Goal: Transaction & Acquisition: Purchase product/service

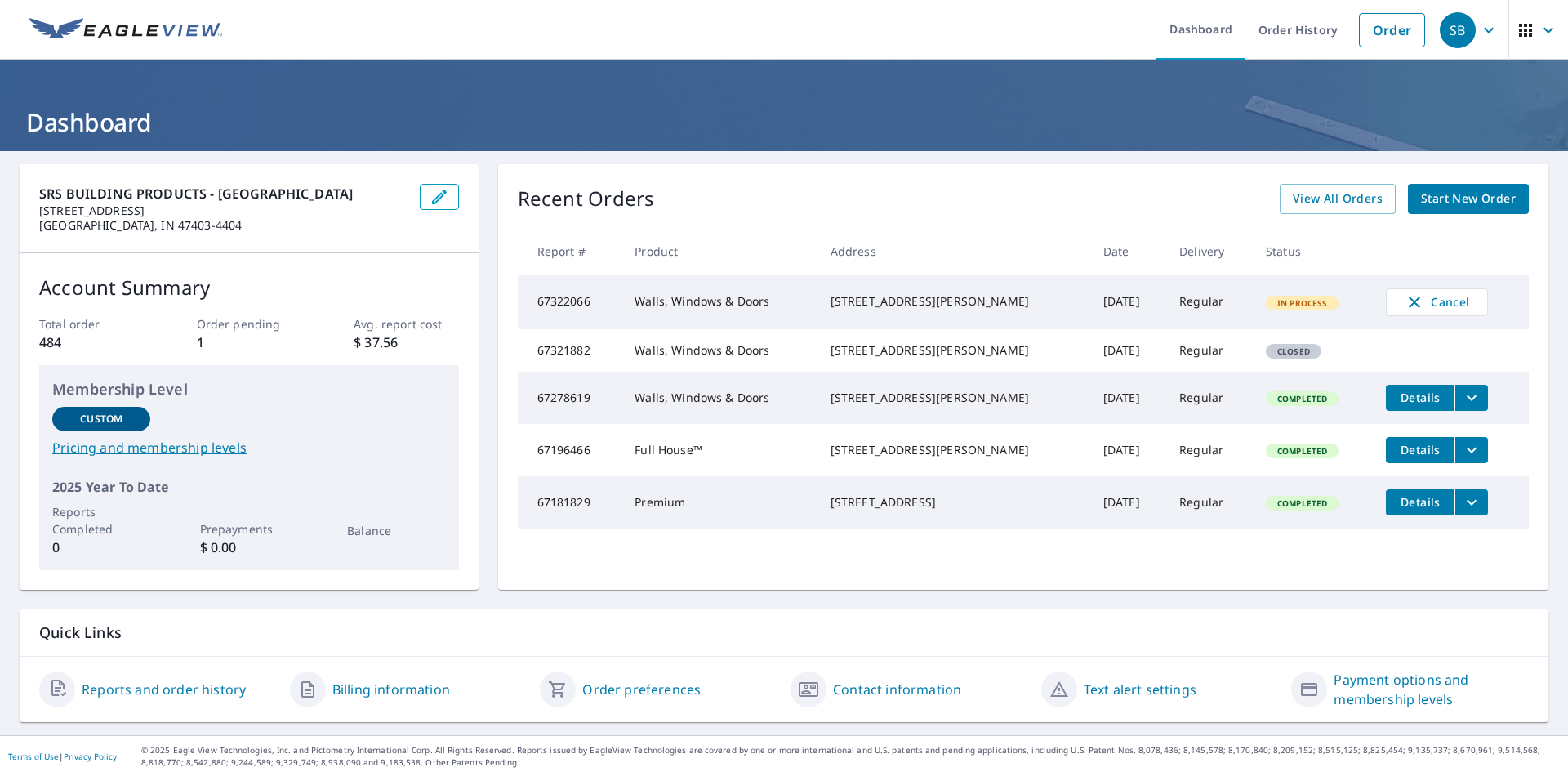
click at [1466, 200] on span "Start New Order" at bounding box center [1468, 199] width 94 height 20
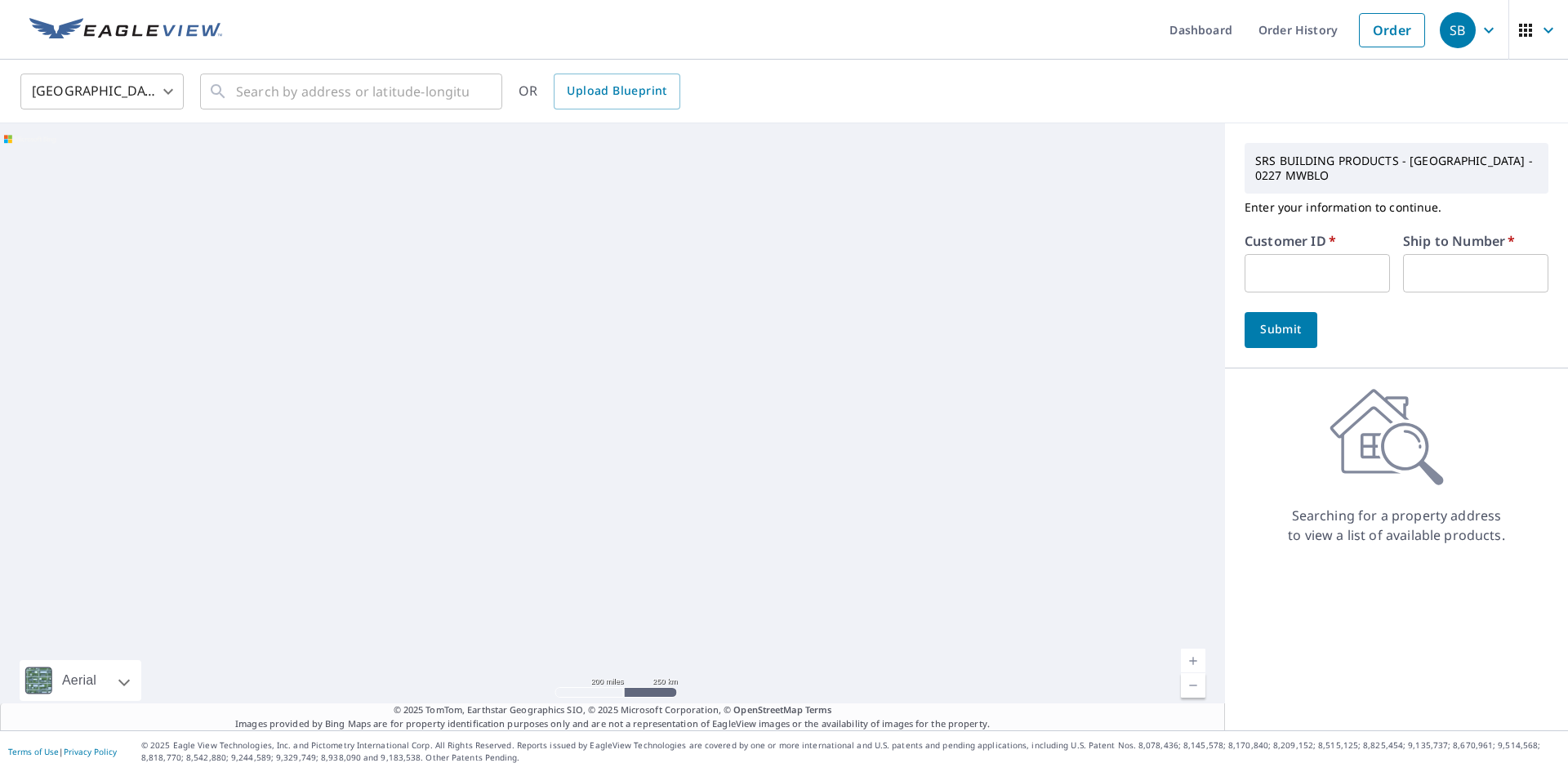
click at [1272, 266] on input "text" at bounding box center [1317, 273] width 145 height 38
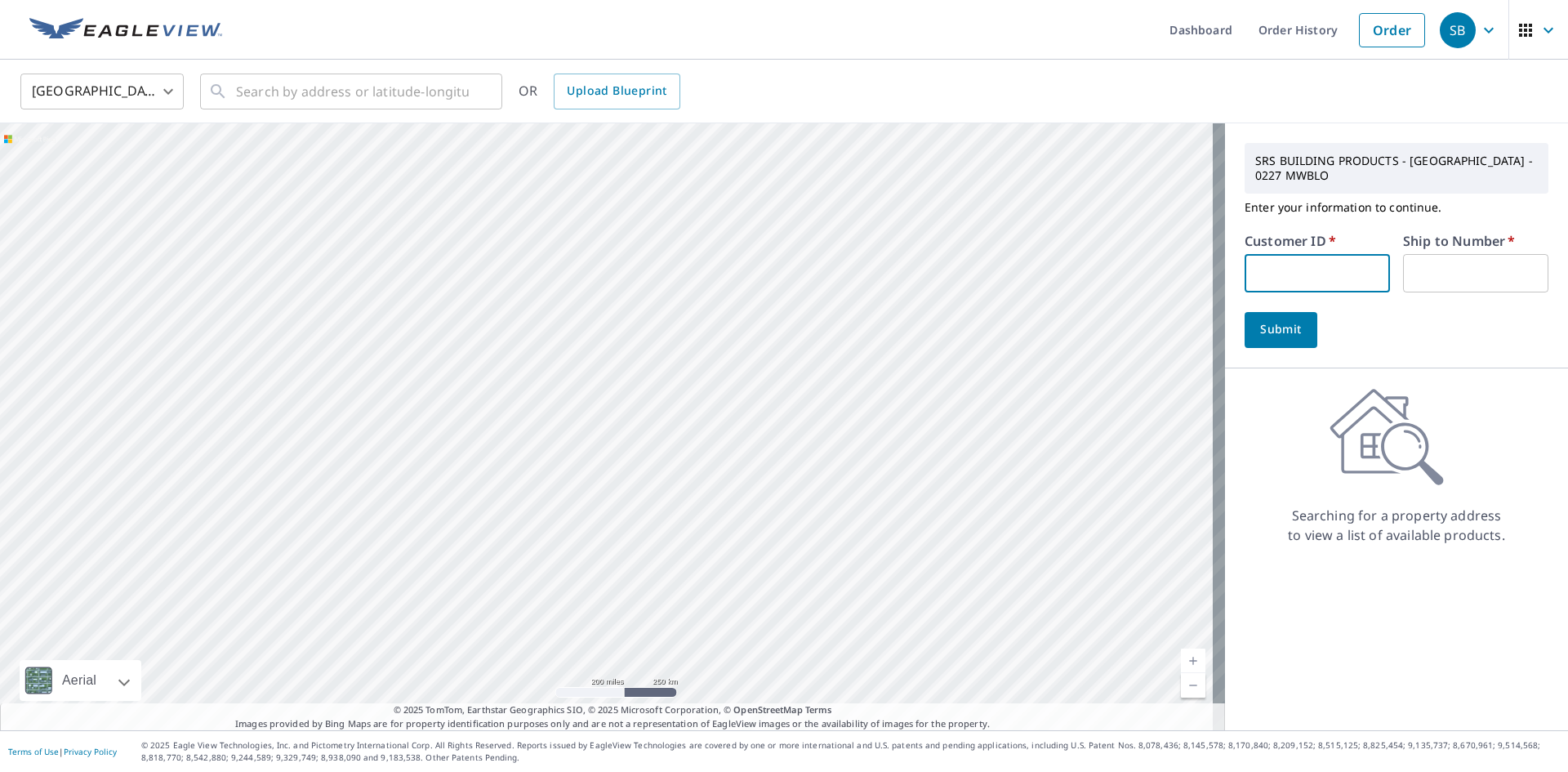
type input "gmr227"
drag, startPoint x: 1435, startPoint y: 261, endPoint x: 1433, endPoint y: 270, distance: 9.2
click at [1433, 270] on input "text" at bounding box center [1475, 273] width 145 height 38
type input "1"
click at [242, 97] on input "text" at bounding box center [352, 92] width 233 height 46
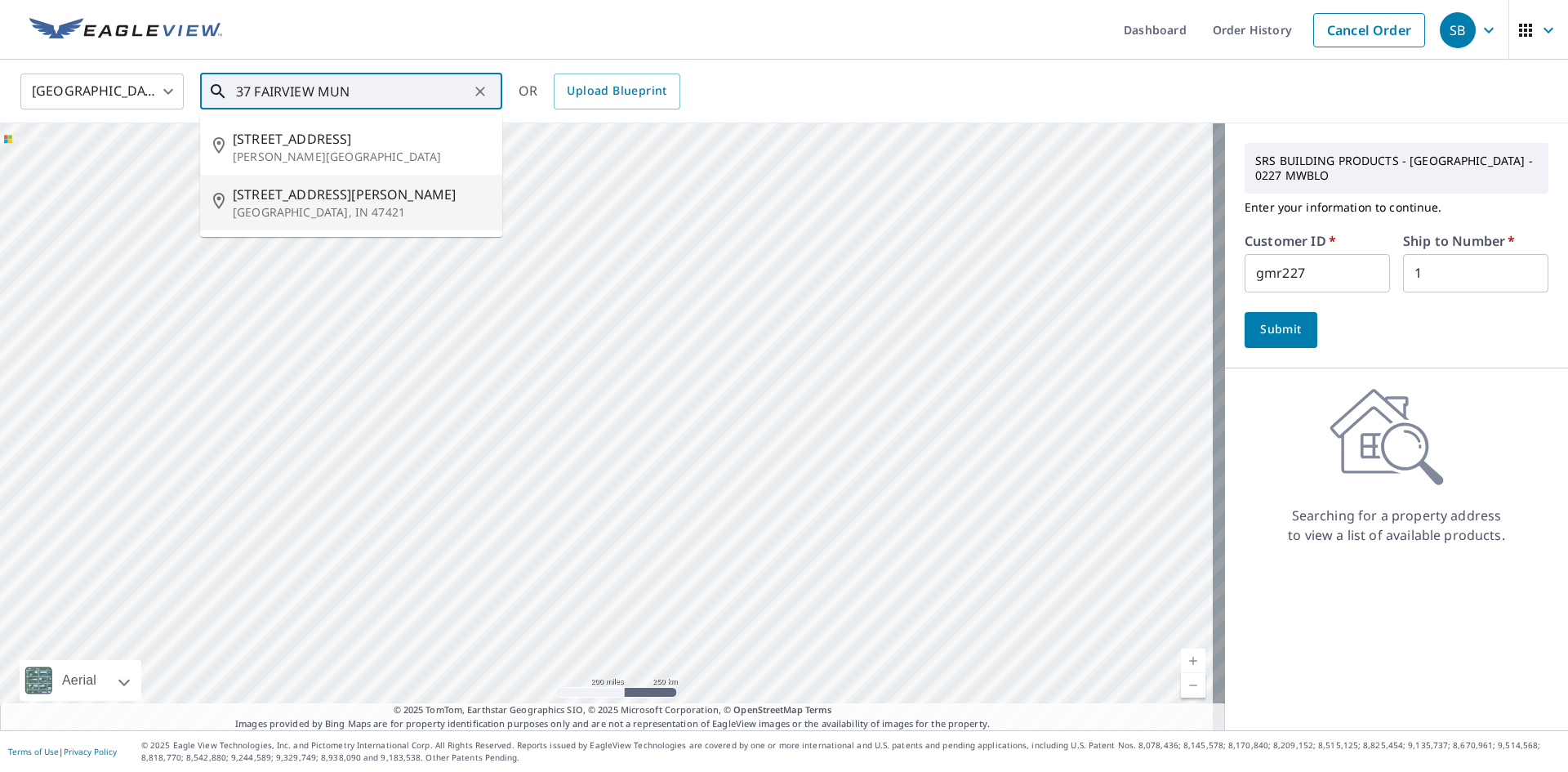
click at [271, 208] on p "[GEOGRAPHIC_DATA], IN 47421" at bounding box center [361, 212] width 256 height 16
type input "[STREET_ADDRESS][PERSON_NAME]"
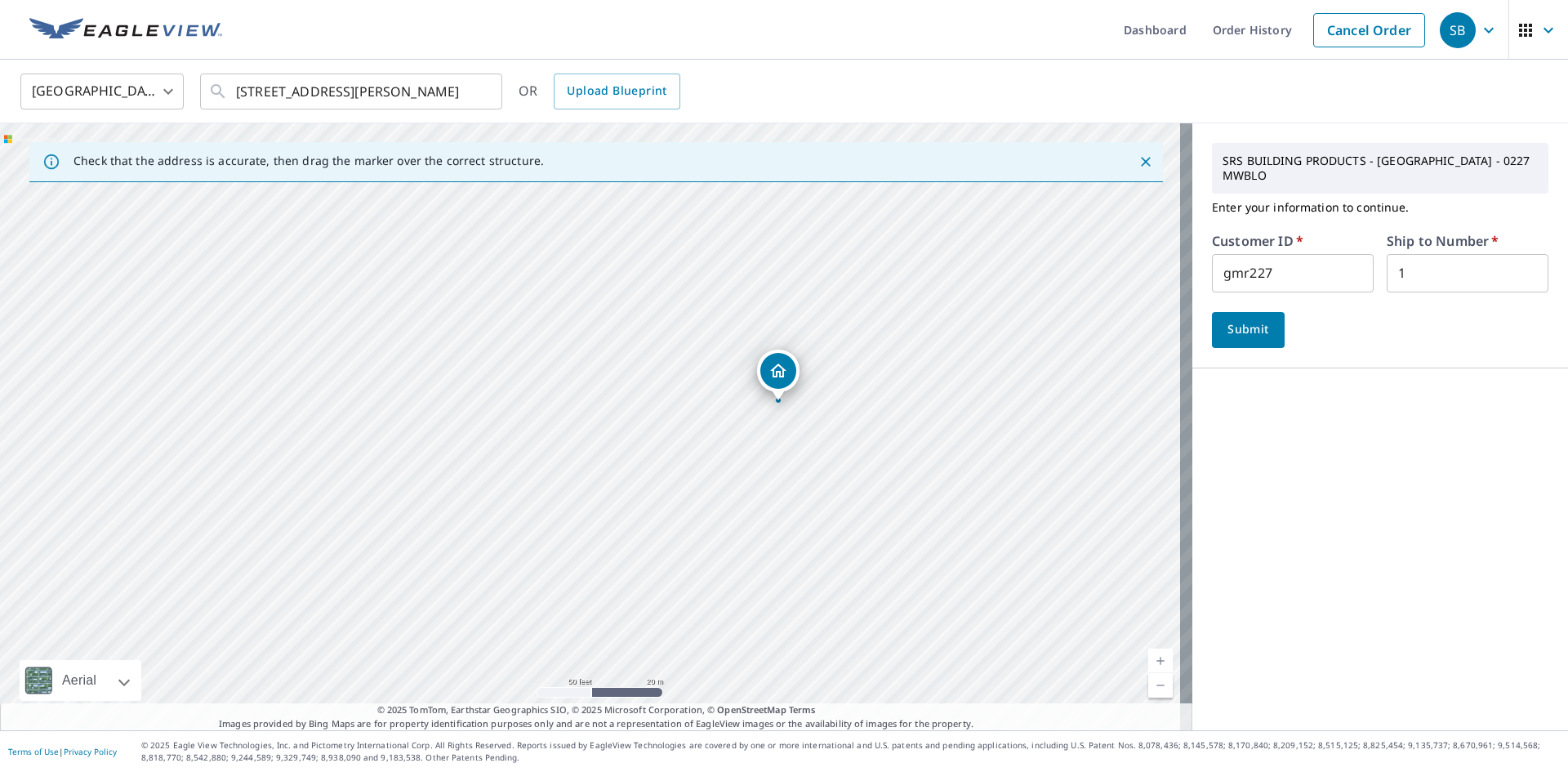
drag, startPoint x: 477, startPoint y: 425, endPoint x: 1130, endPoint y: 430, distance: 653.0
click at [1130, 430] on div "[STREET_ADDRESS][PERSON_NAME]" at bounding box center [596, 426] width 1192 height 607
click at [1252, 331] on span "Submit" at bounding box center [1248, 329] width 47 height 20
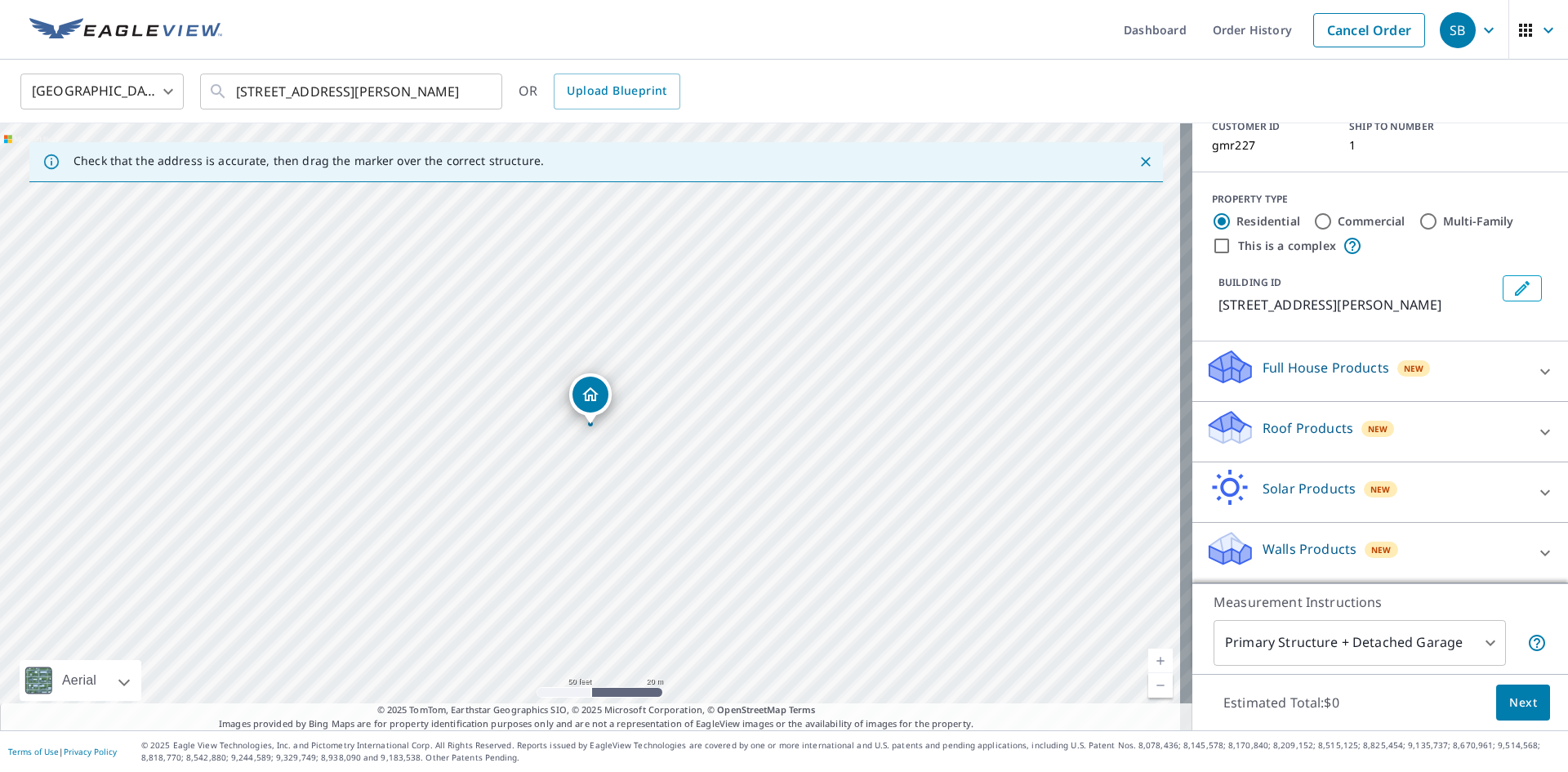
scroll to position [153, 0]
click at [1540, 432] on icon at bounding box center [1545, 432] width 10 height 6
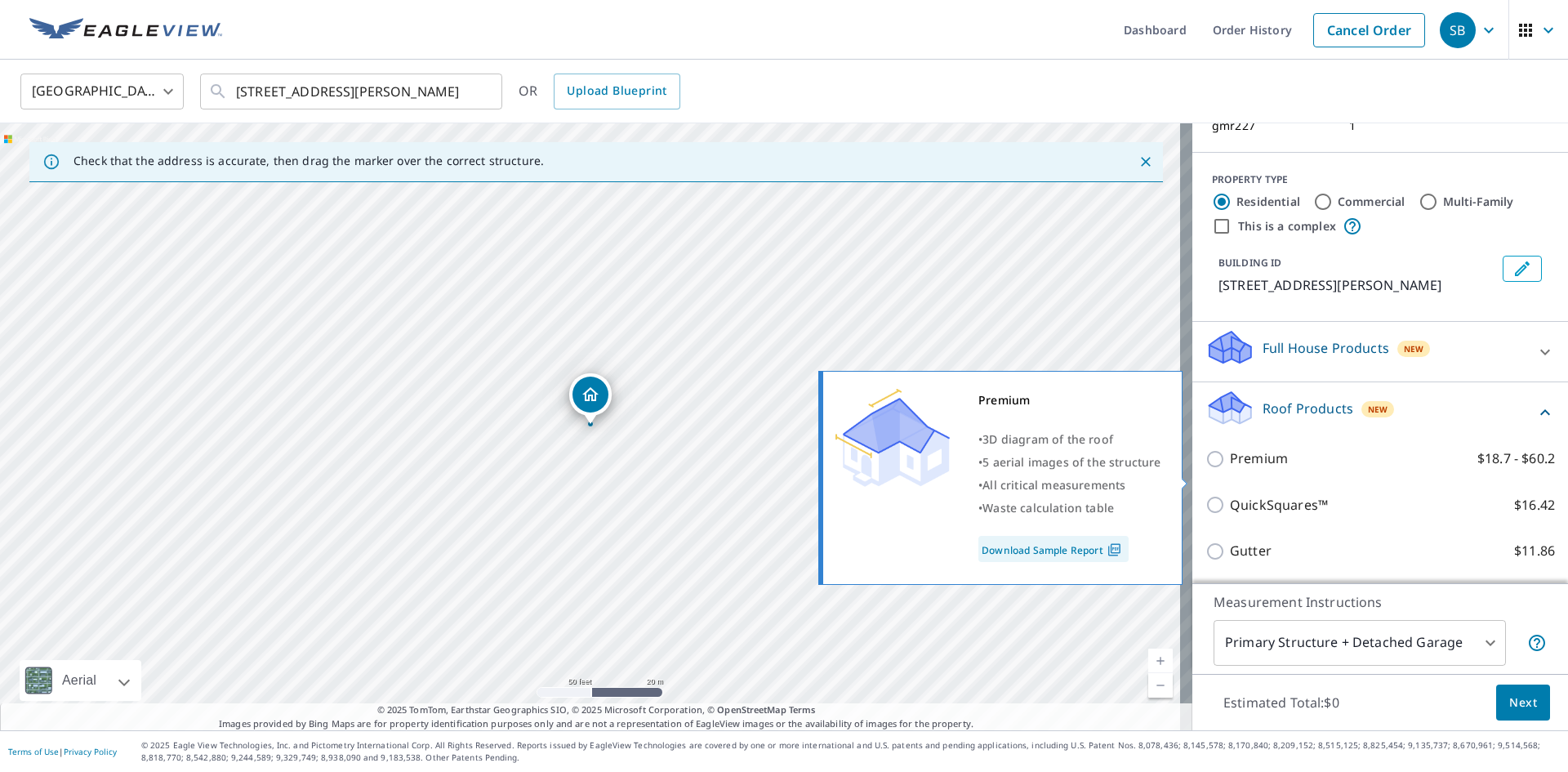
click at [1208, 469] on input "Premium $18.7 - $60.2" at bounding box center [1217, 459] width 25 height 20
checkbox input "true"
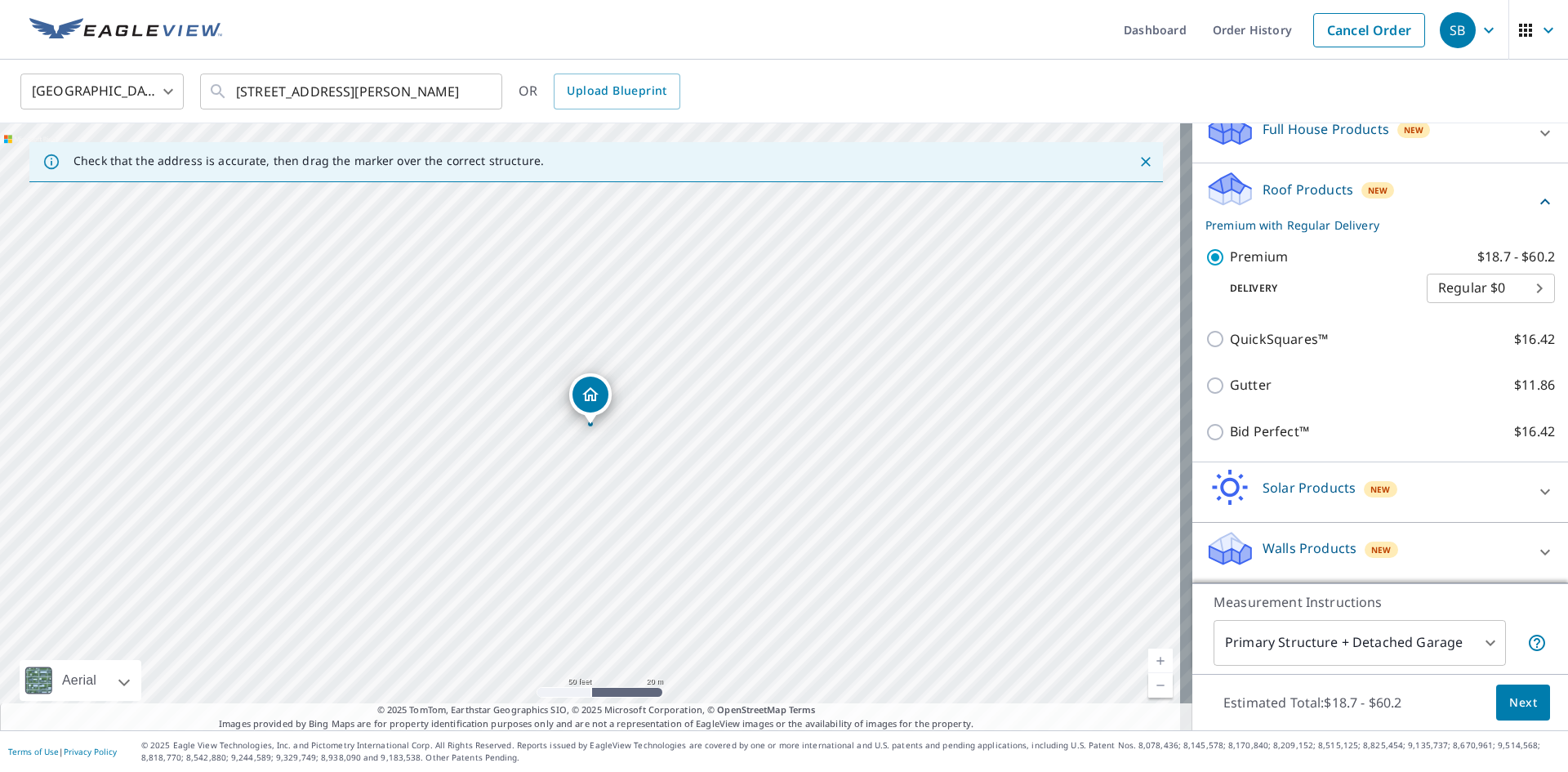
scroll to position [392, 0]
click at [1477, 643] on body "SB SB Dashboard Order History Cancel Order SB [GEOGRAPHIC_DATA] [GEOGRAPHIC_DAT…" at bounding box center [784, 386] width 1568 height 772
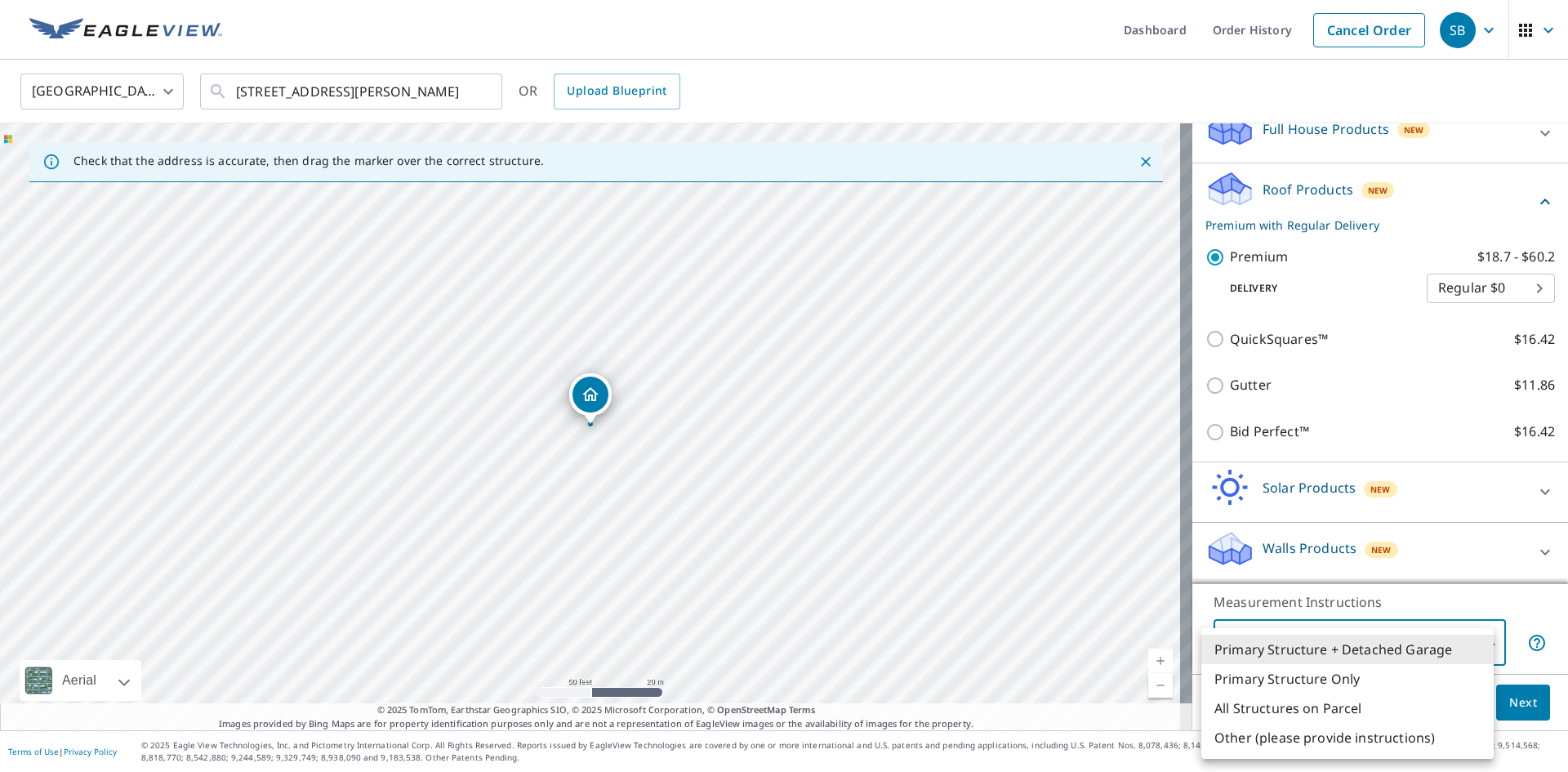
click at [1313, 681] on li "Primary Structure Only" at bounding box center [1348, 678] width 293 height 30
type input "2"
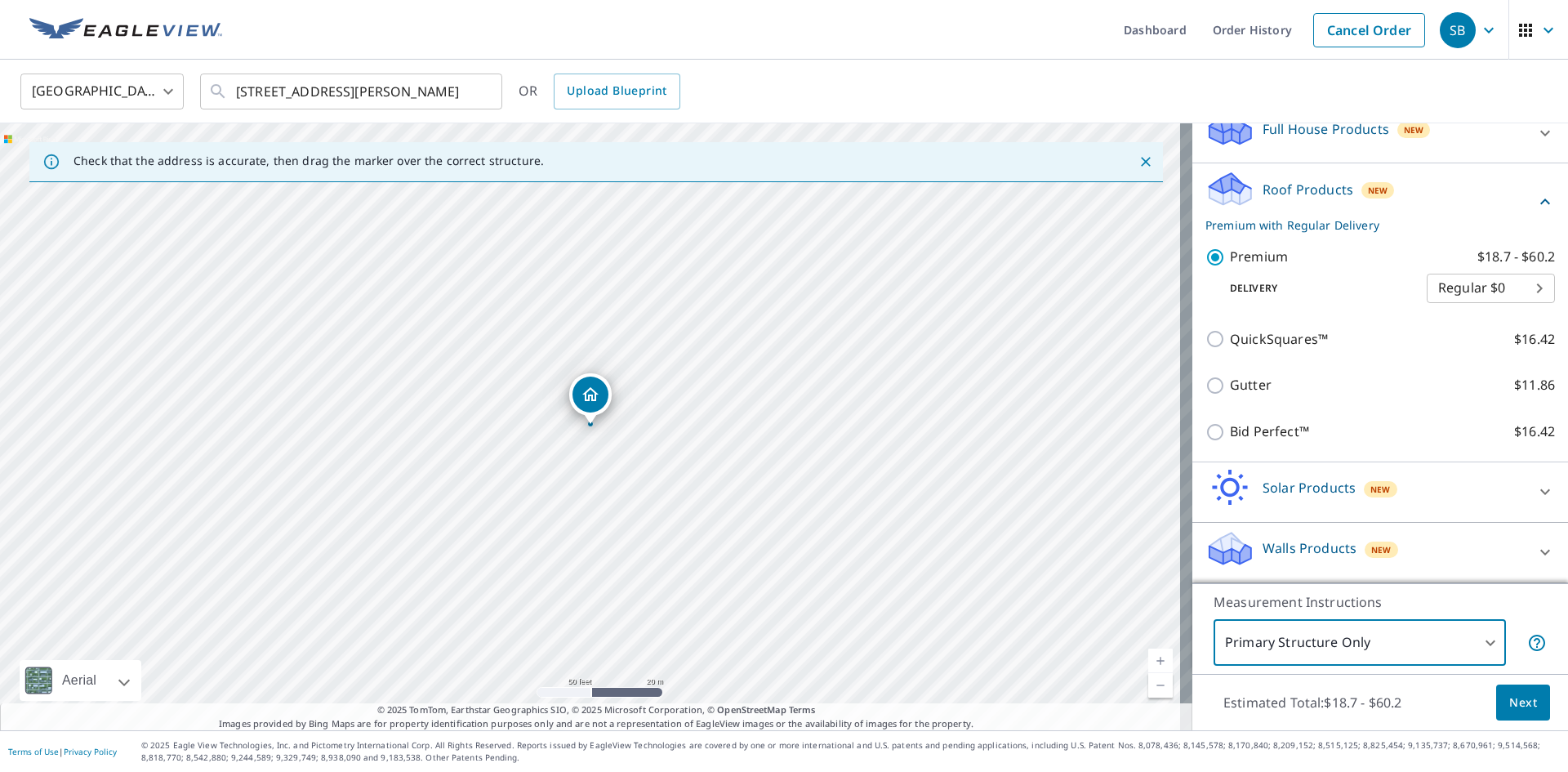
click at [1518, 702] on span "Next" at bounding box center [1523, 703] width 28 height 20
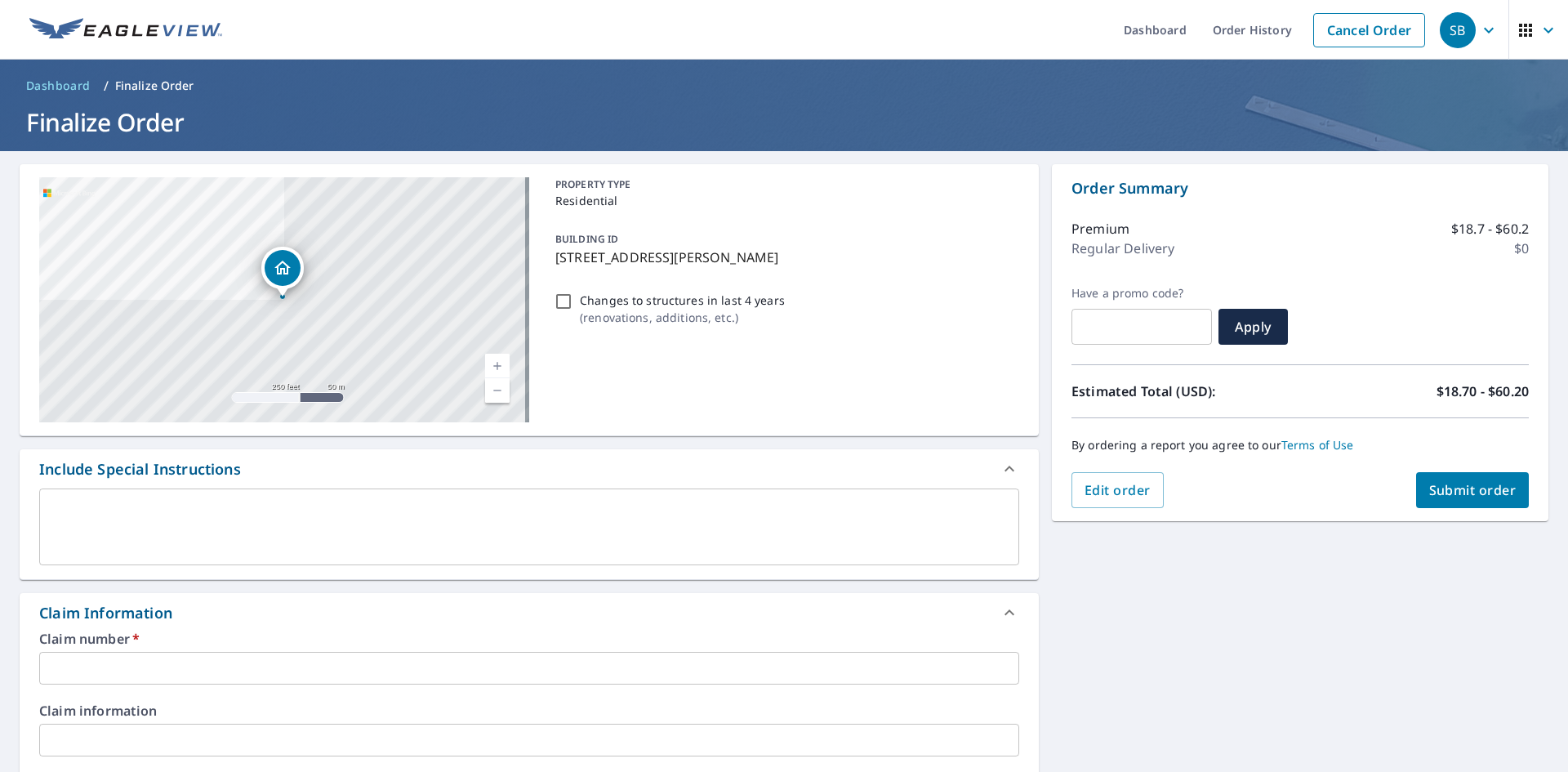
click at [183, 674] on input "text" at bounding box center [529, 668] width 980 height 32
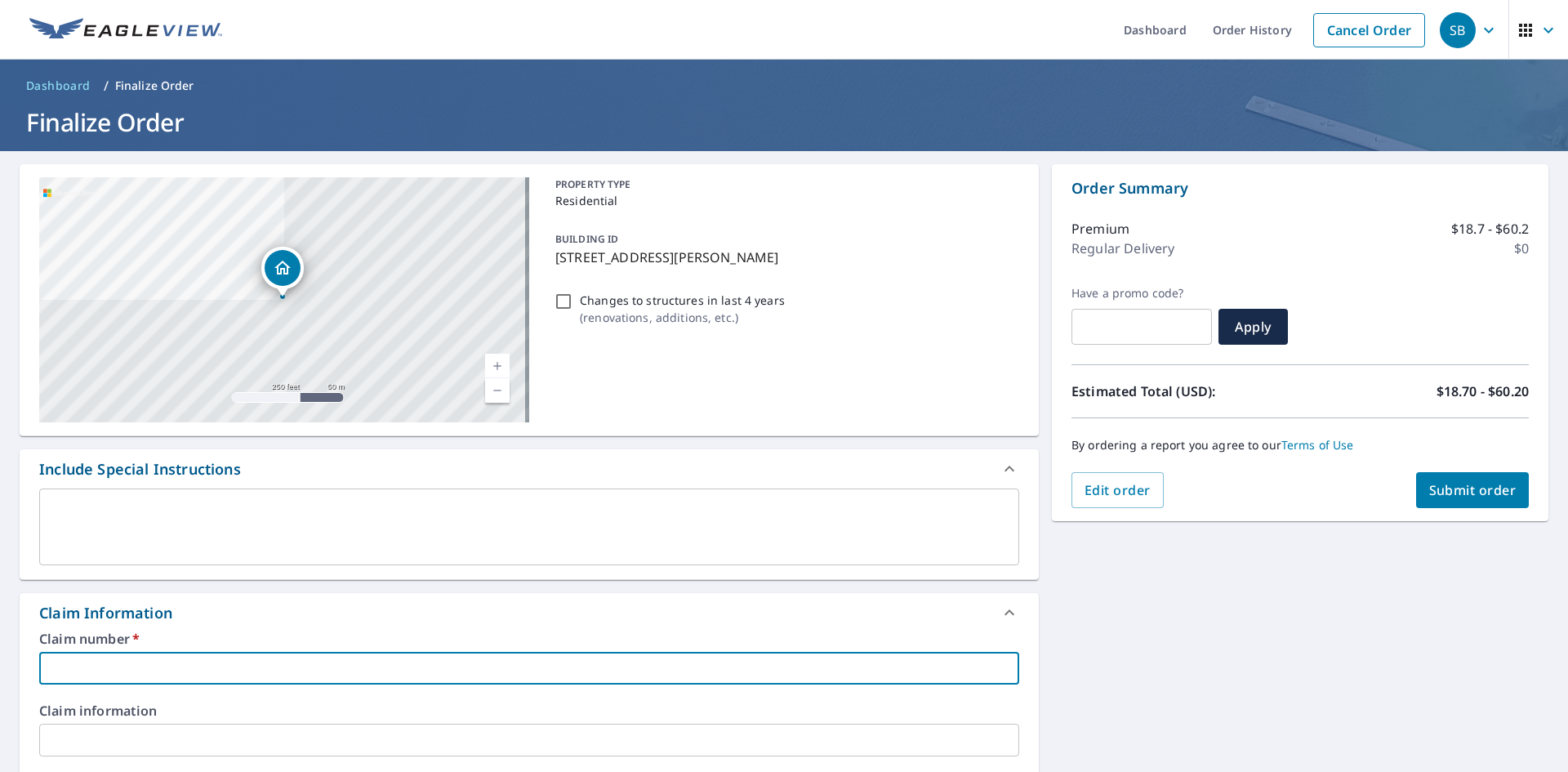
type input "3"
checkbox input "true"
type input "37"
checkbox input "true"
type input "37"
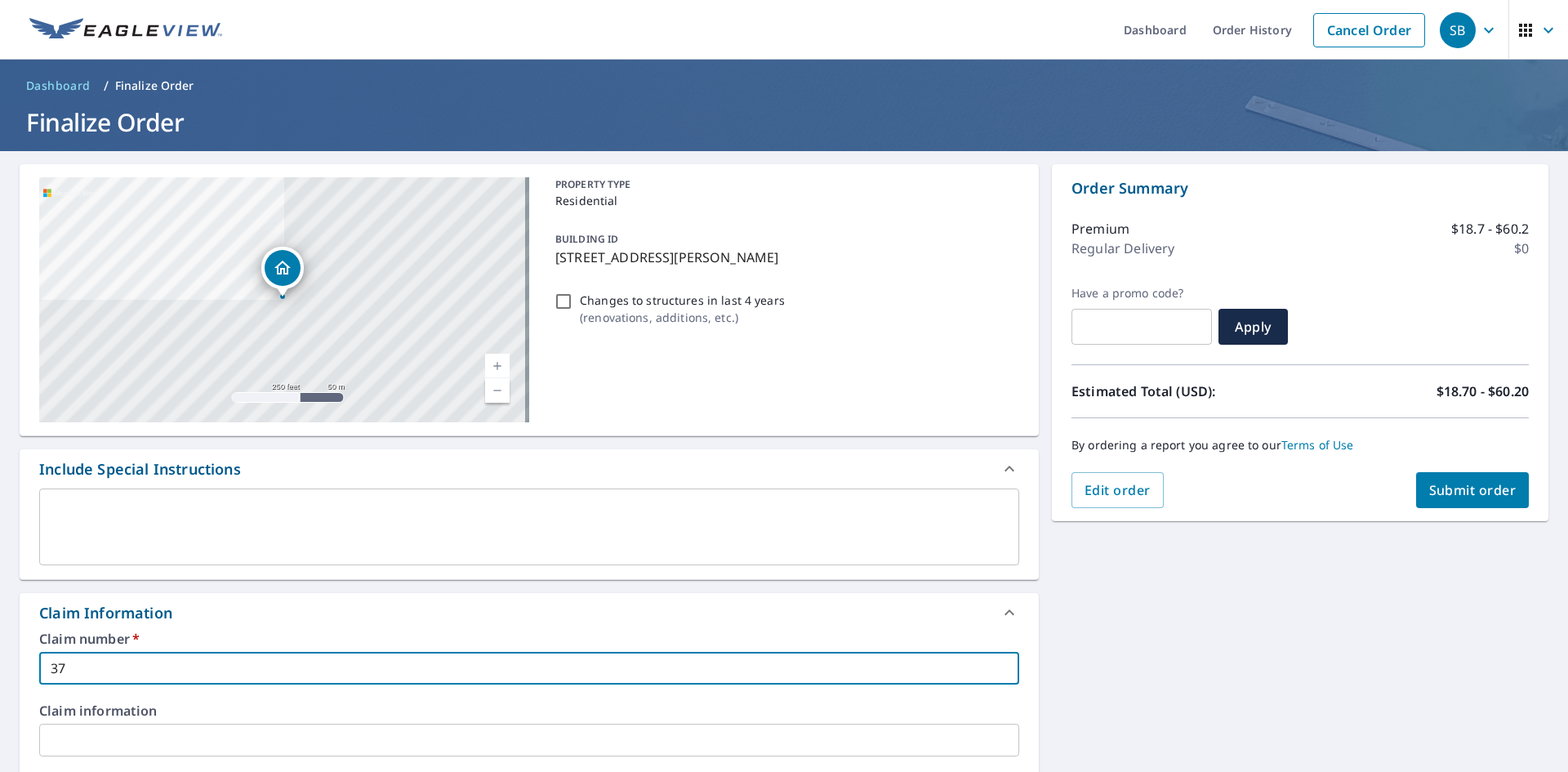
checkbox input "true"
type input "37 F"
checkbox input "true"
type input "37 FA"
checkbox input "true"
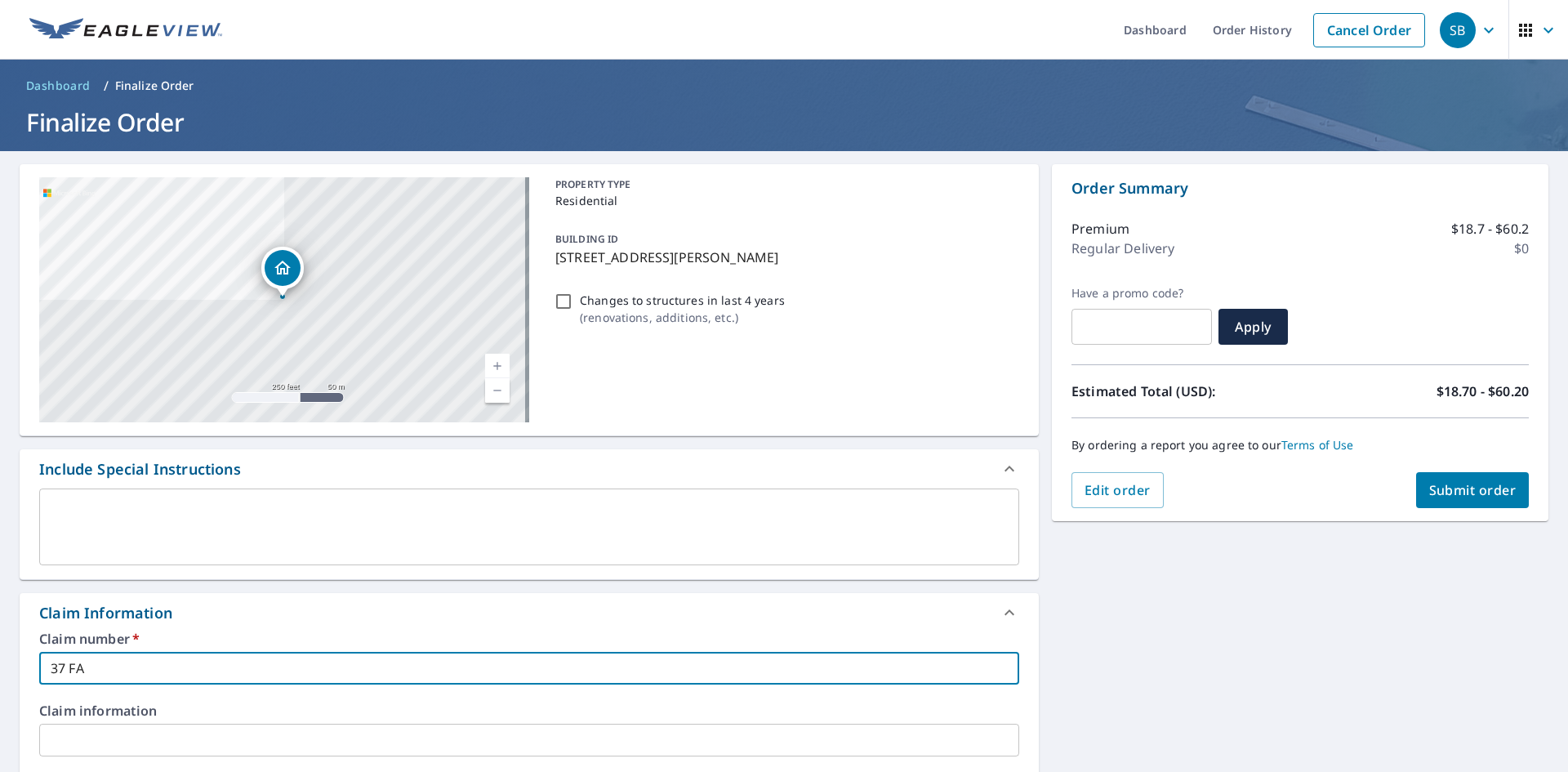
type input "37 FAI"
checkbox input "true"
type input "37 FAIR"
checkbox input "true"
type input "37 FAIRV"
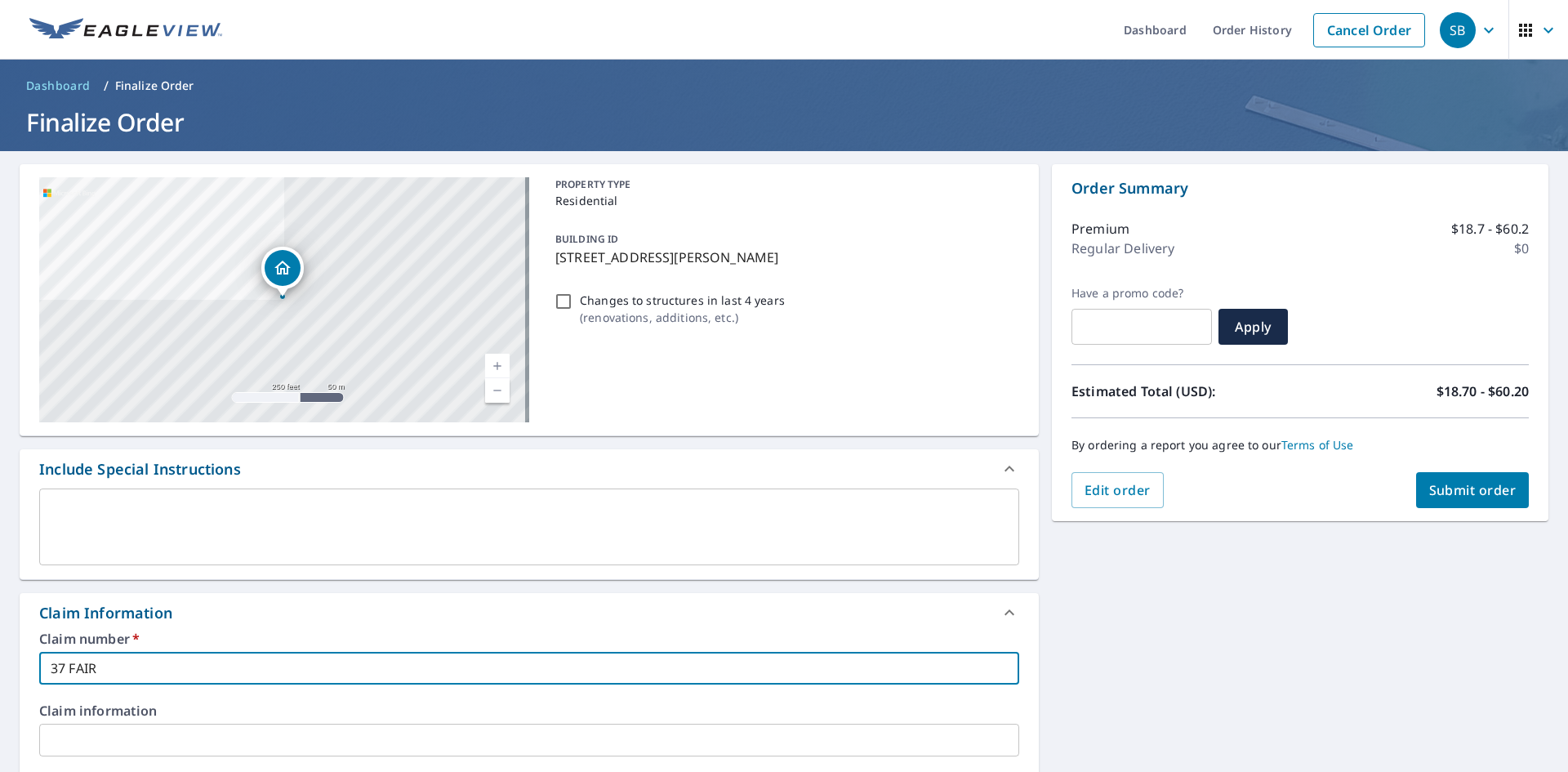
checkbox input "true"
type input "37 FAIRVI"
checkbox input "true"
type input "37 FAIRVIE"
checkbox input "true"
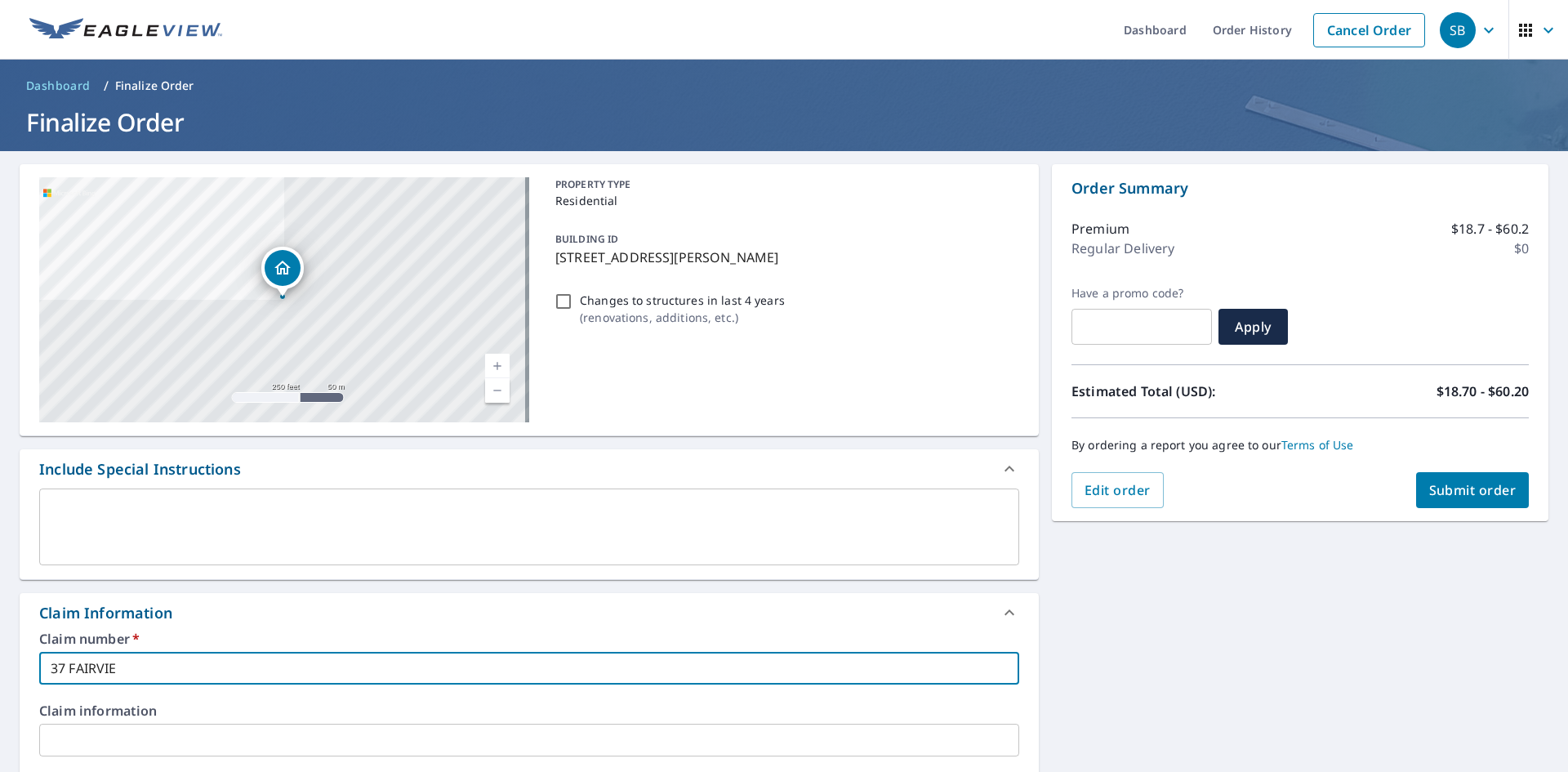
type input "37 FAIRVIEW"
checkbox input "true"
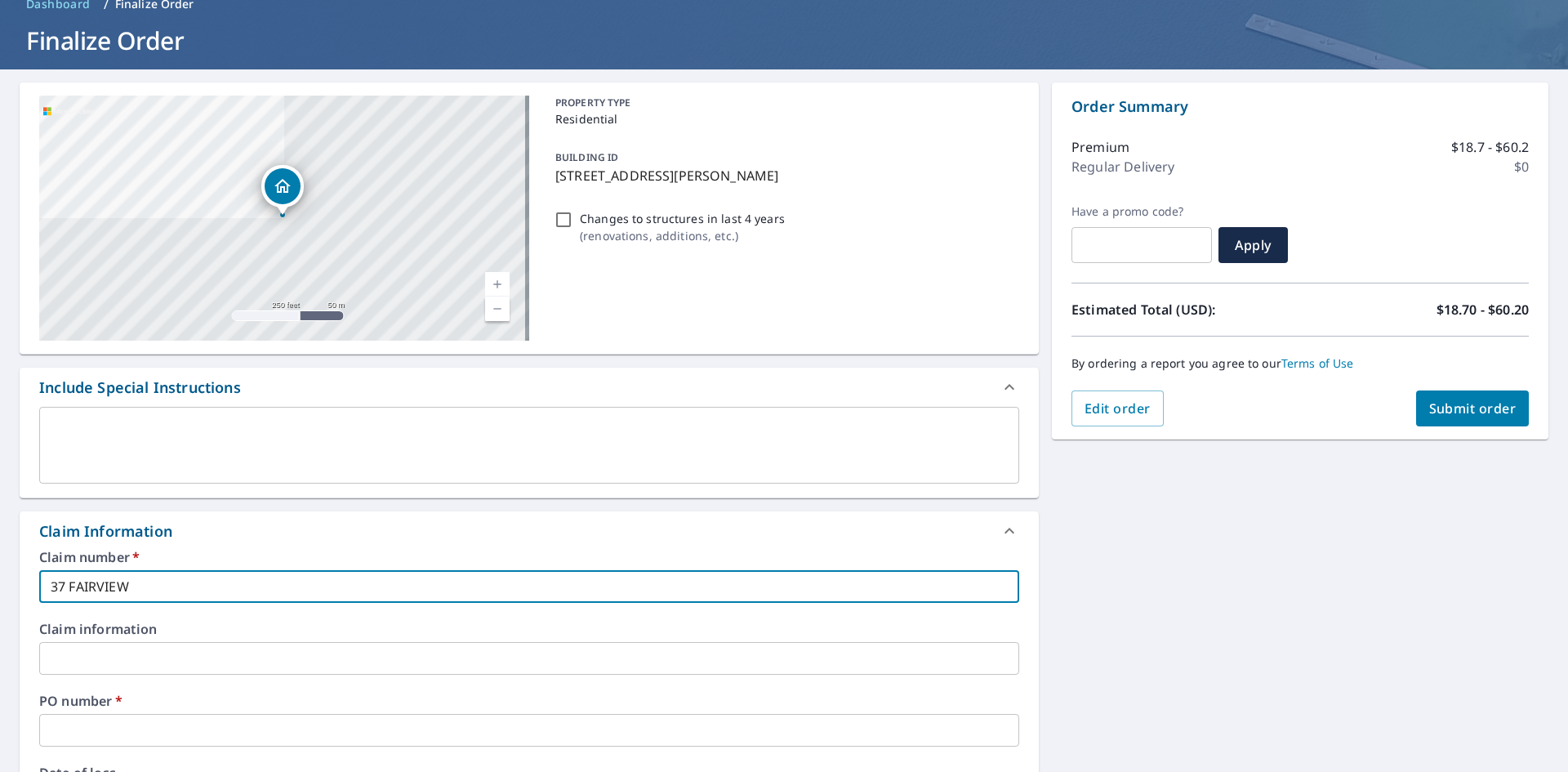
type input "37 FAIRVIEW"
click at [75, 731] on input "text" at bounding box center [529, 730] width 980 height 32
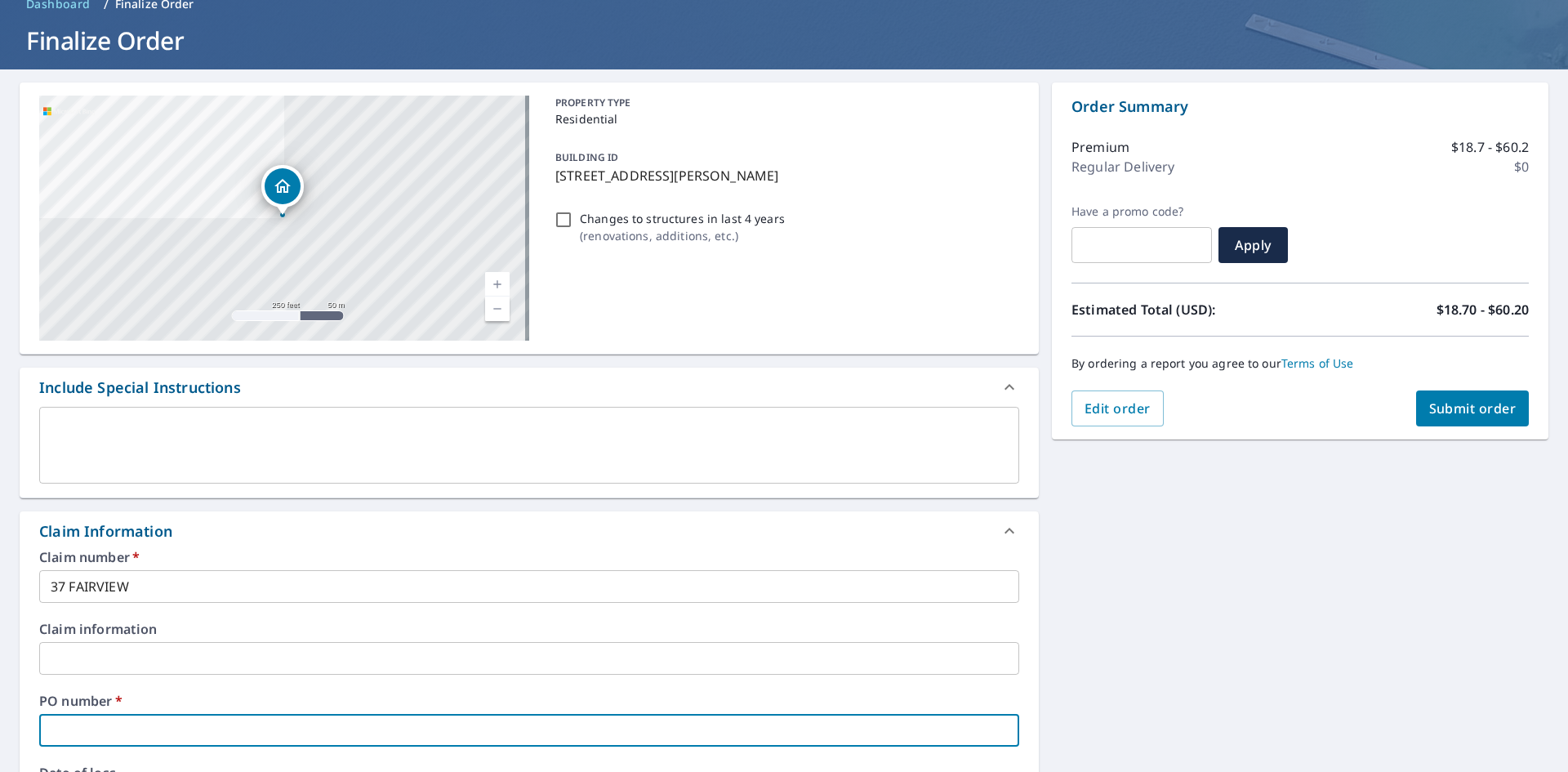
type input "B"
checkbox input "true"
type input "BE"
checkbox input "true"
type input "BED"
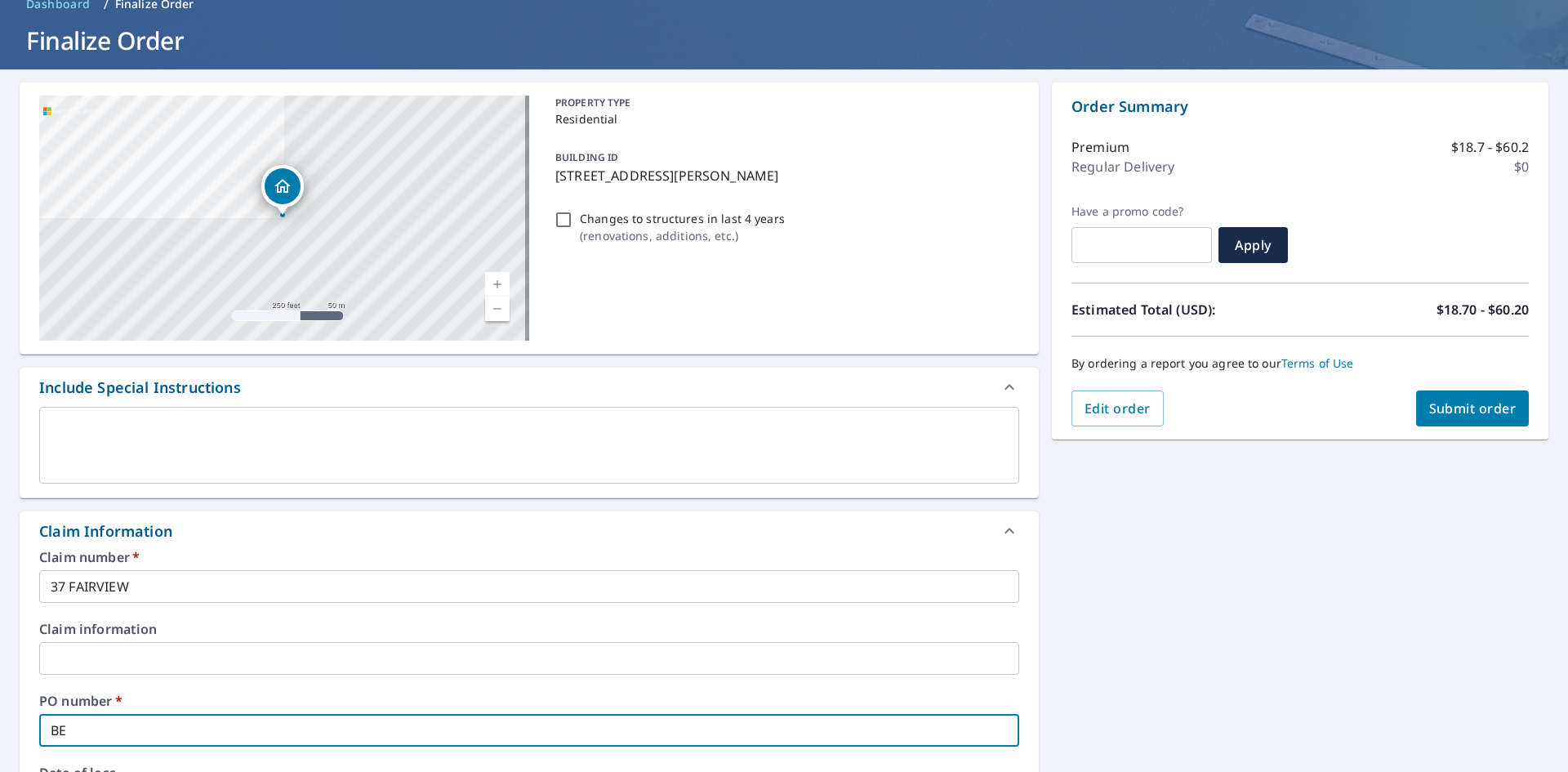
checkbox input "true"
type input "BEDF"
checkbox input "true"
type input "BEDFO"
checkbox input "true"
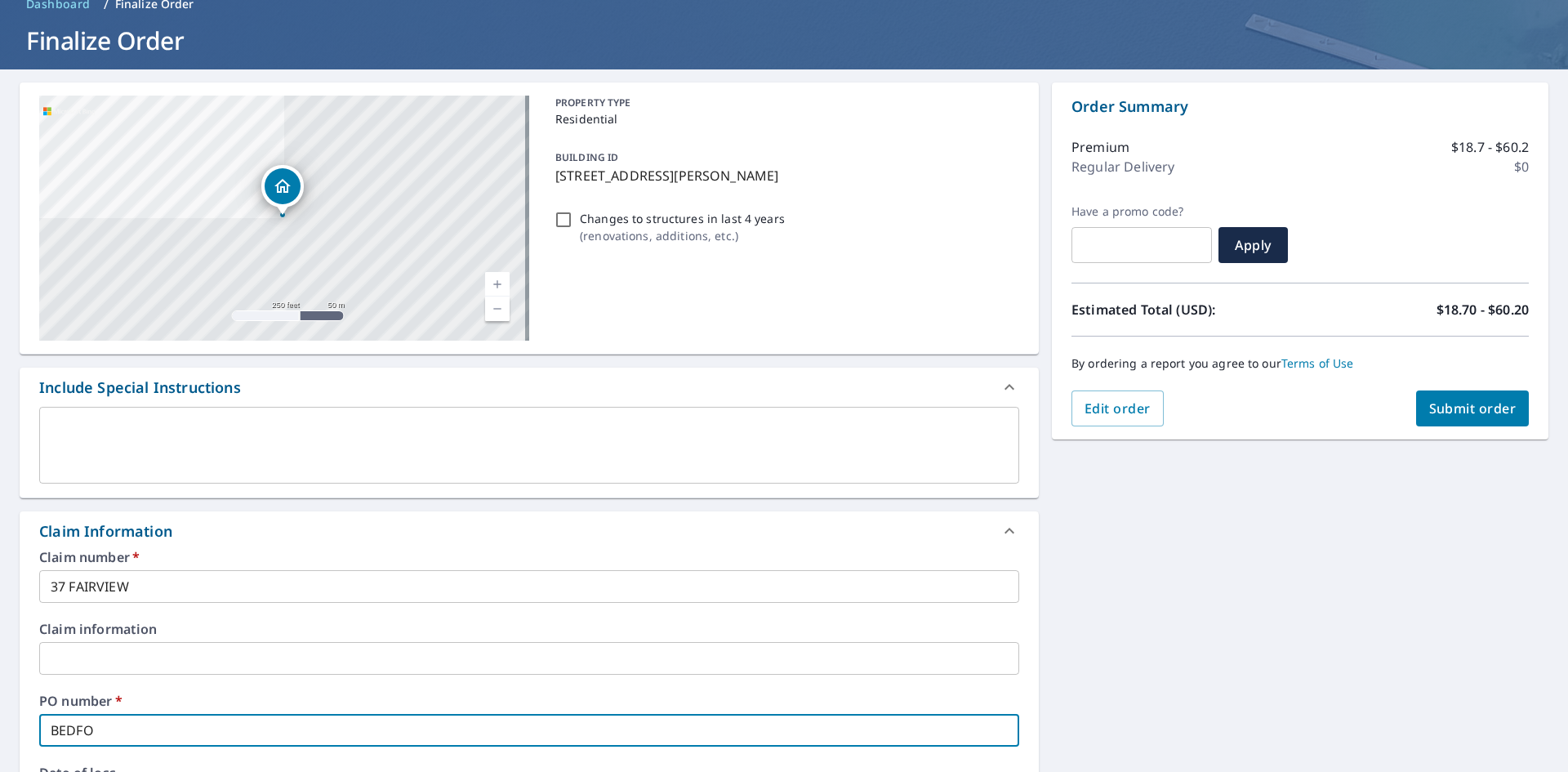
type input "BEDFOR"
checkbox input "true"
type input "BEDFORD"
checkbox input "true"
type input "BEDFORD"
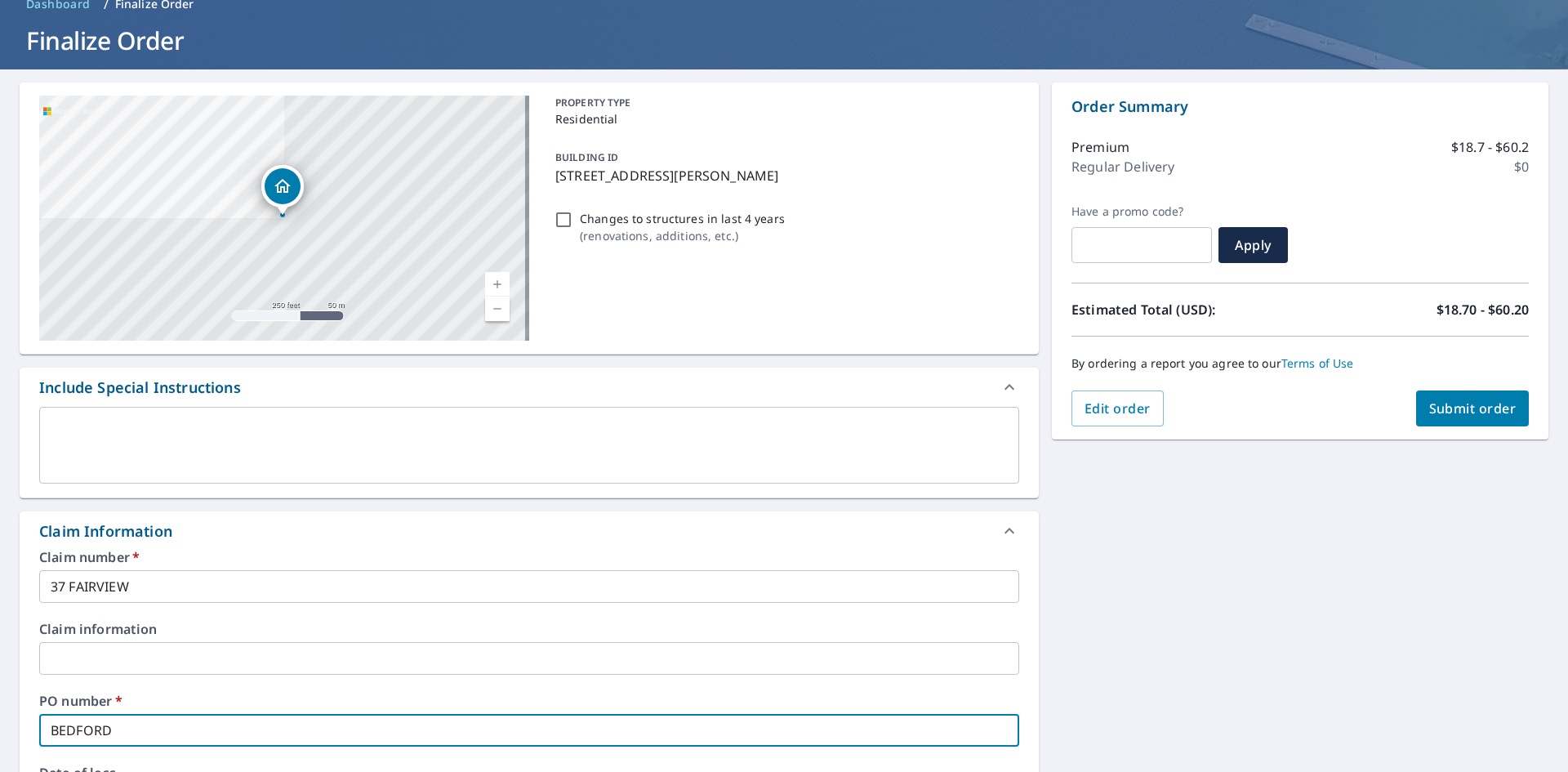
click at [1253, 593] on div "[STREET_ADDRESS][PERSON_NAME] A standard road map Aerial A detailed look from a…" at bounding box center [784, 669] width 1568 height 1198
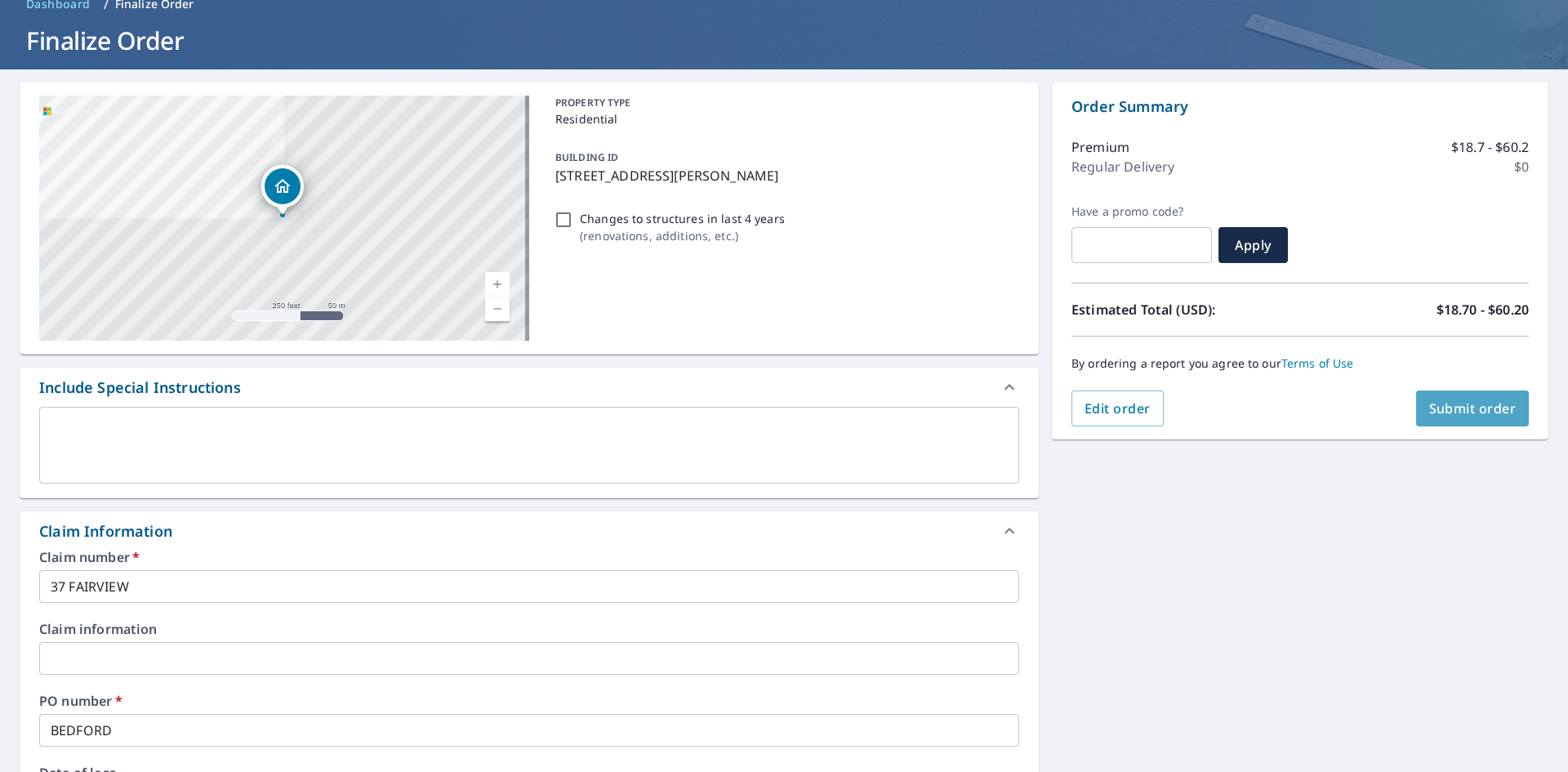
click at [1474, 414] on span "Submit order" at bounding box center [1473, 408] width 88 height 18
checkbox input "true"
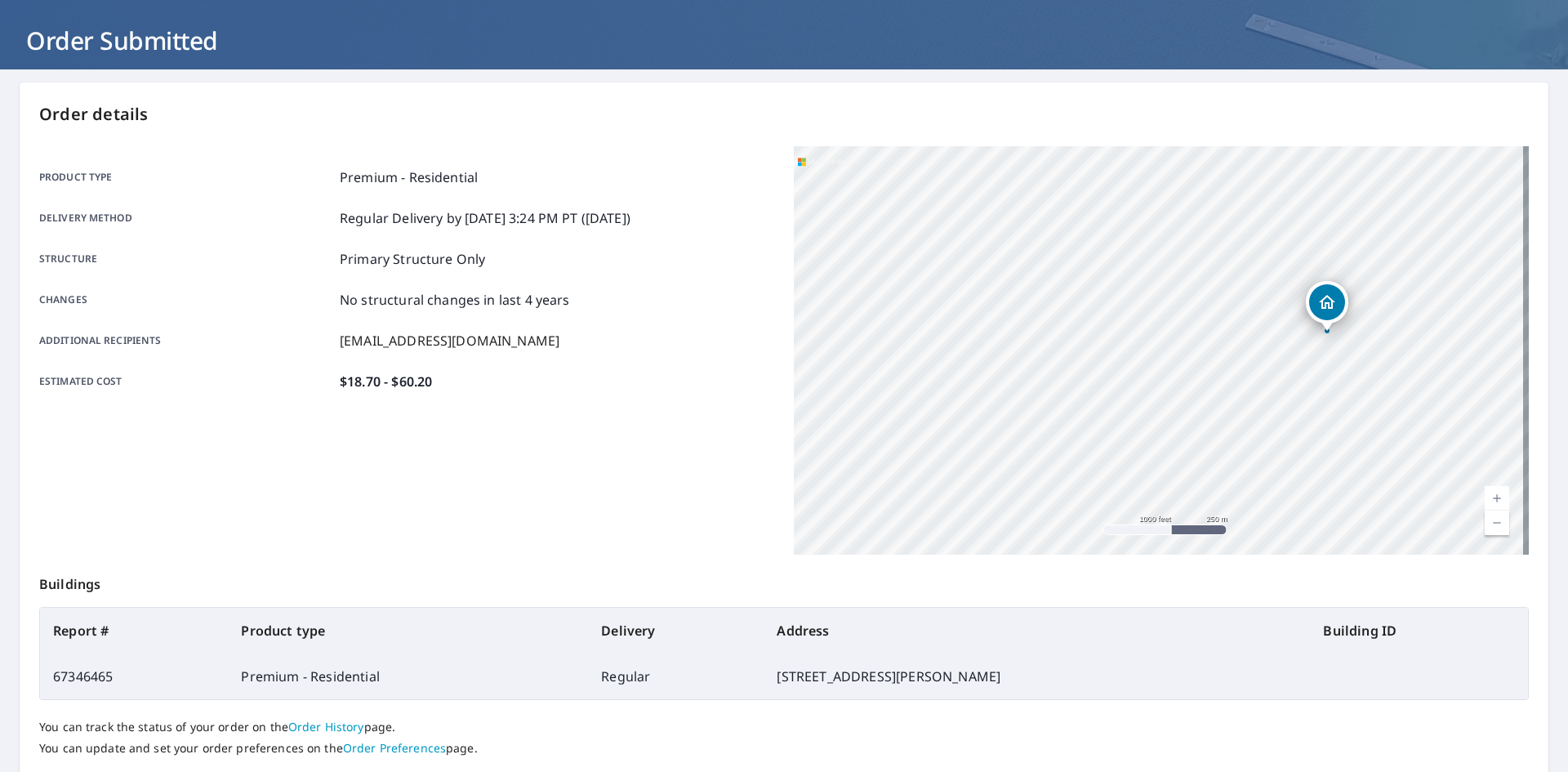
drag, startPoint x: 1357, startPoint y: 396, endPoint x: 1433, endPoint y: 363, distance: 82.9
click at [1433, 363] on div "[STREET_ADDRESS][PERSON_NAME]" at bounding box center [1161, 351] width 735 height 409
drag, startPoint x: 1001, startPoint y: 253, endPoint x: 1098, endPoint y: 367, distance: 149.7
click at [1098, 367] on div "[STREET_ADDRESS][PERSON_NAME]" at bounding box center [1161, 351] width 735 height 409
drag, startPoint x: 1090, startPoint y: 377, endPoint x: 1383, endPoint y: 292, distance: 305.1
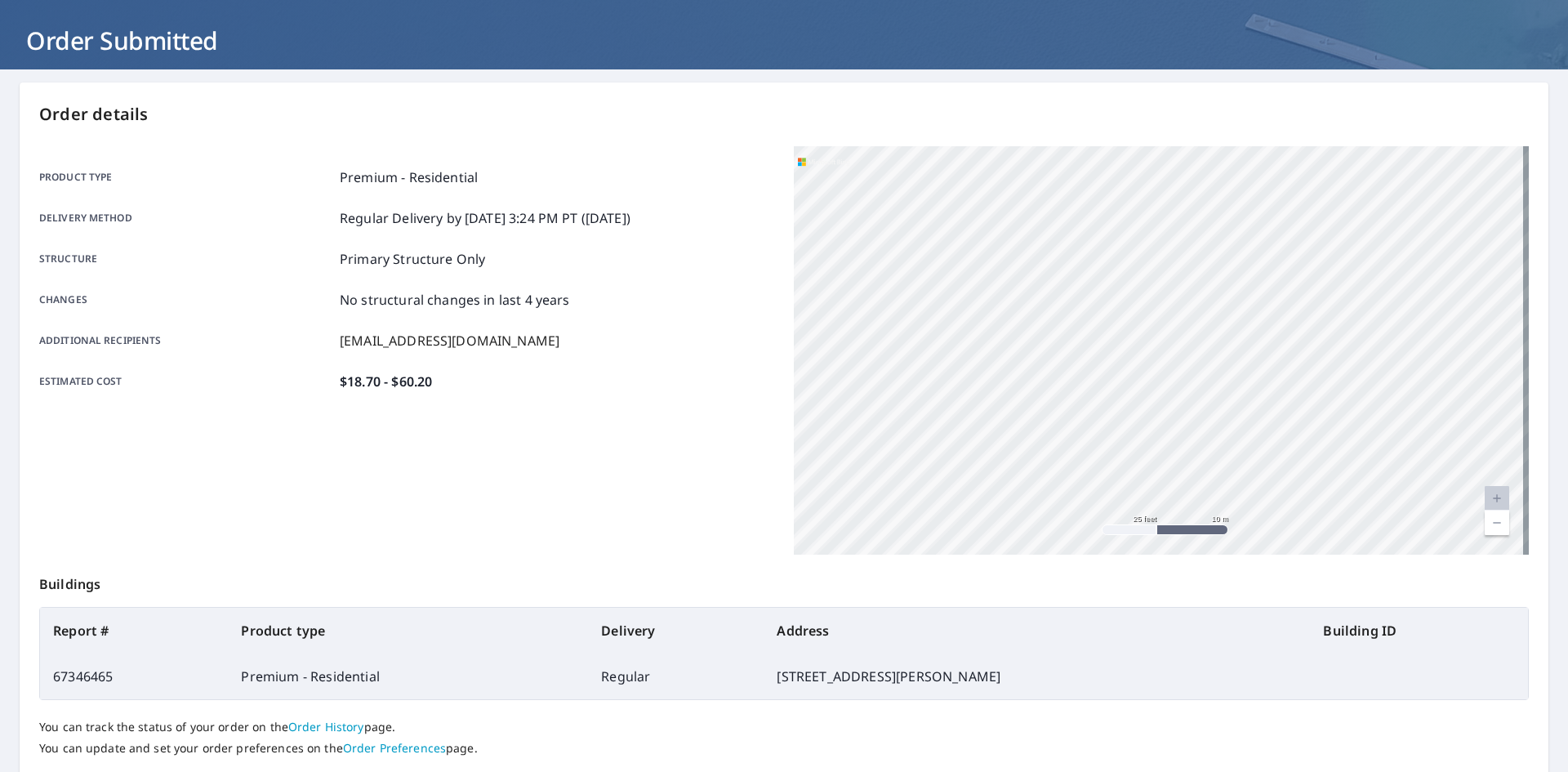
click at [1383, 292] on div "[STREET_ADDRESS][PERSON_NAME]" at bounding box center [1161, 351] width 735 height 409
